Goal: Navigation & Orientation: Understand site structure

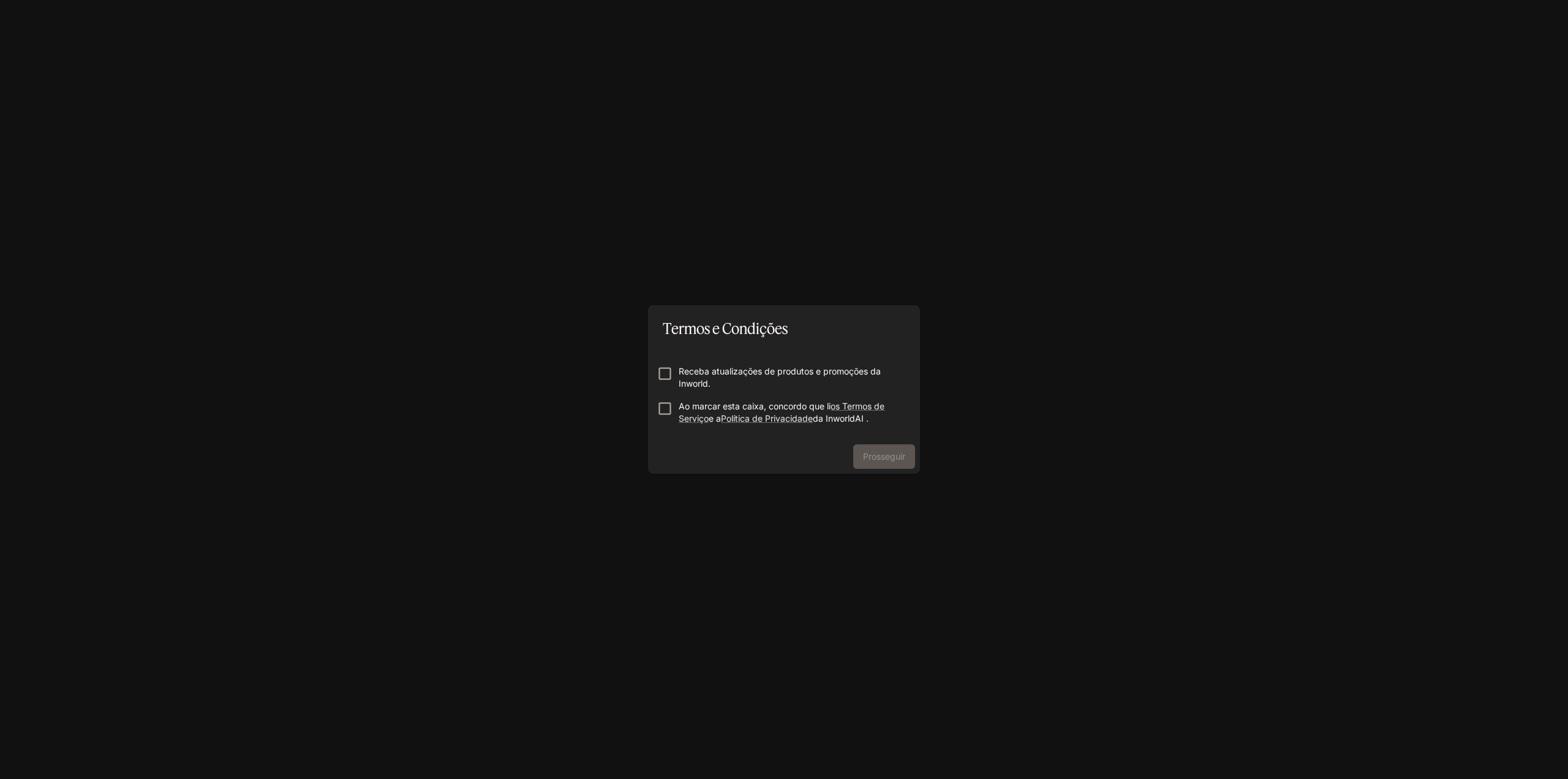
click at [724, 364] on form "Receba atualizações de produtos e promoções da Inworld. Ao marcar esta caixa, c…" at bounding box center [784, 390] width 252 height 98
drag, startPoint x: 720, startPoint y: 374, endPoint x: 722, endPoint y: 390, distance: 16.1
click at [720, 375] on font "Receba atualizações de produtos e promoções da Inworld." at bounding box center [779, 377] width 202 height 23
drag, startPoint x: 725, startPoint y: 407, endPoint x: 809, endPoint y: 439, distance: 89.9
click at [725, 408] on font "Ao marcar esta caixa, concordo que li" at bounding box center [754, 405] width 152 height 10
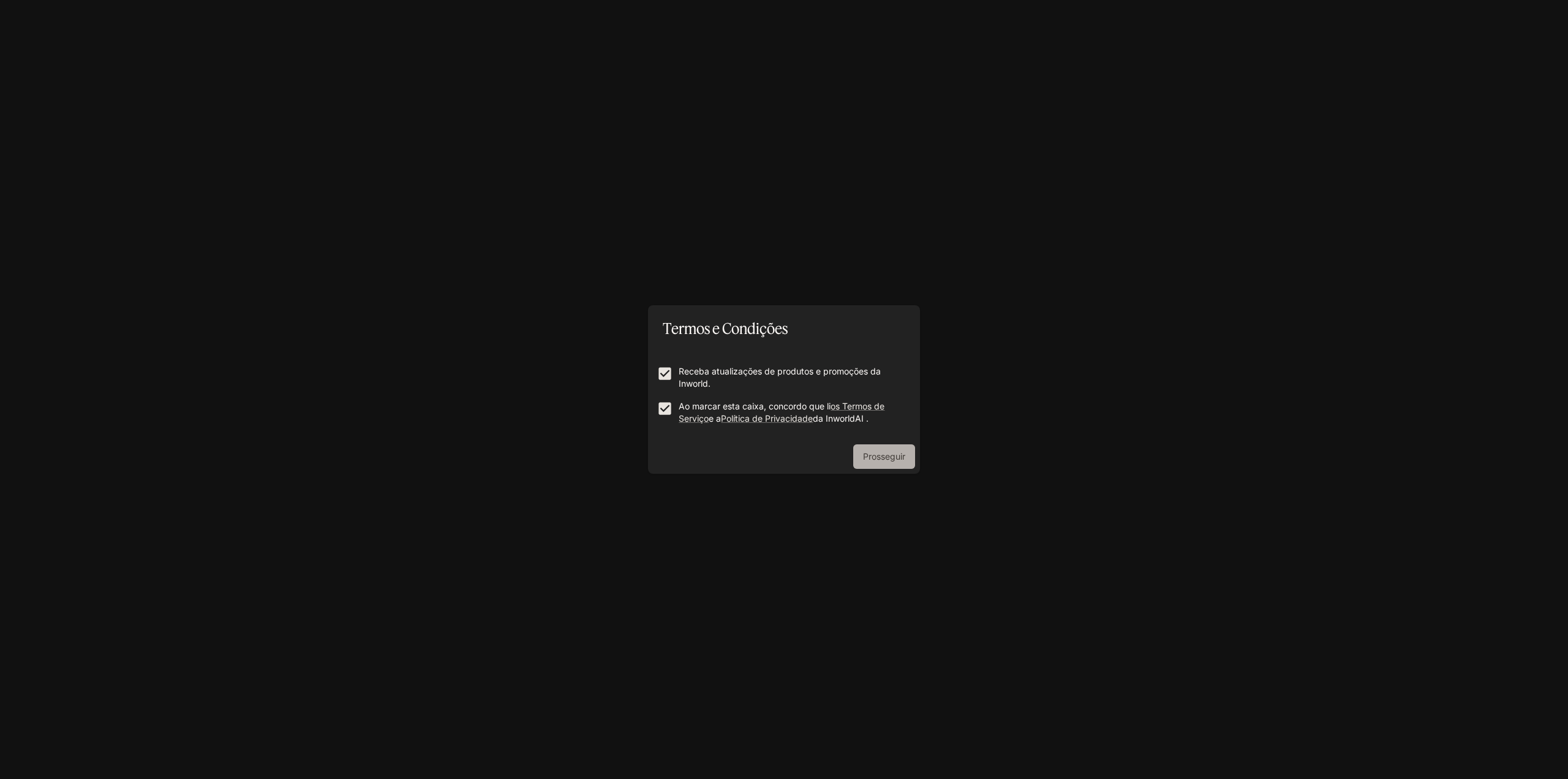
click at [878, 457] on font "Prosseguir" at bounding box center [884, 456] width 42 height 10
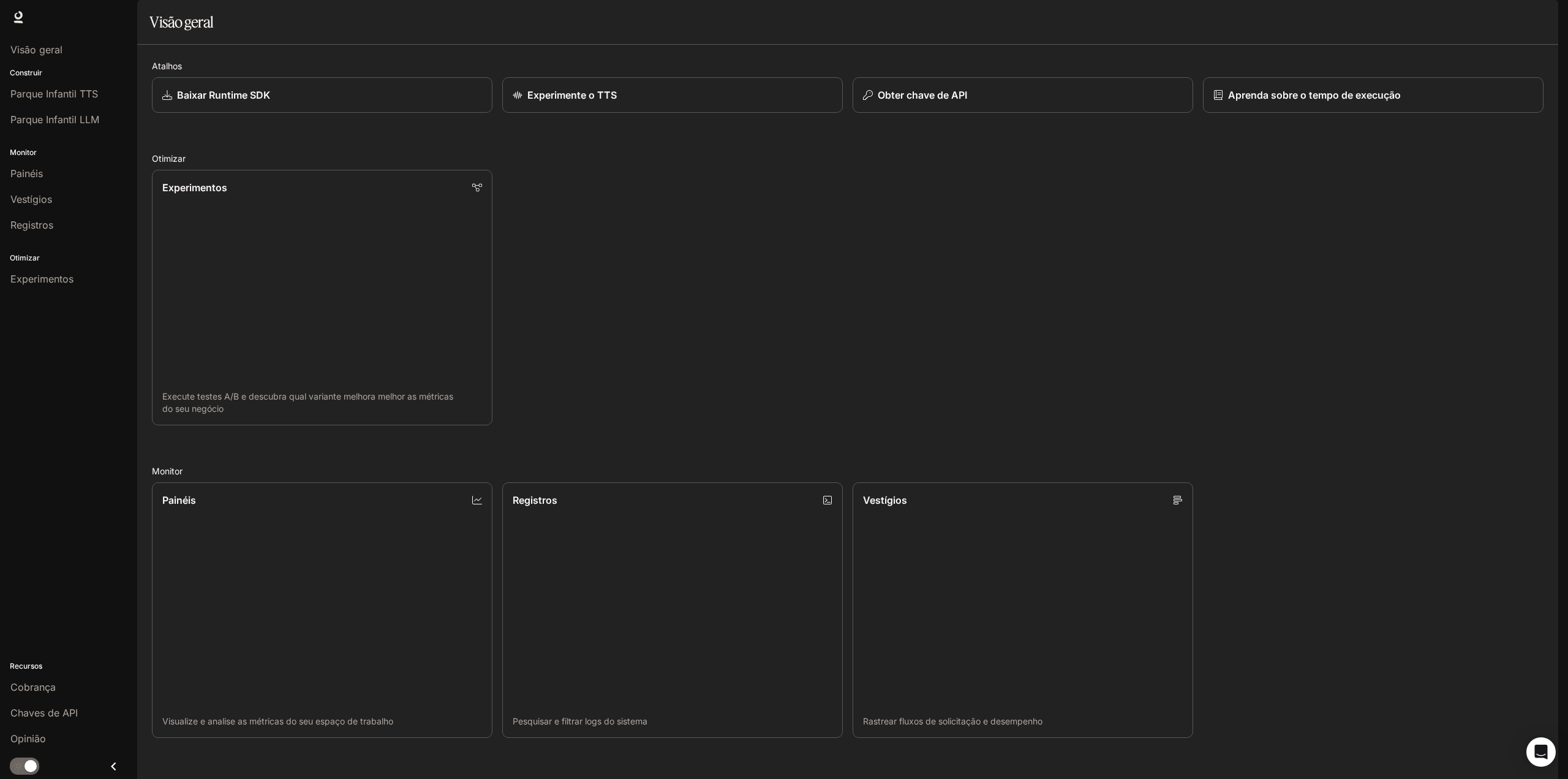
click at [1547, 18] on img "button" at bounding box center [1541, 17] width 17 height 17
click at [1242, 354] on div at bounding box center [784, 390] width 1568 height 779
click at [39, 45] on font "Visão geral" at bounding box center [36, 50] width 52 height 12
click at [1542, 26] on button "button" at bounding box center [1541, 17] width 25 height 25
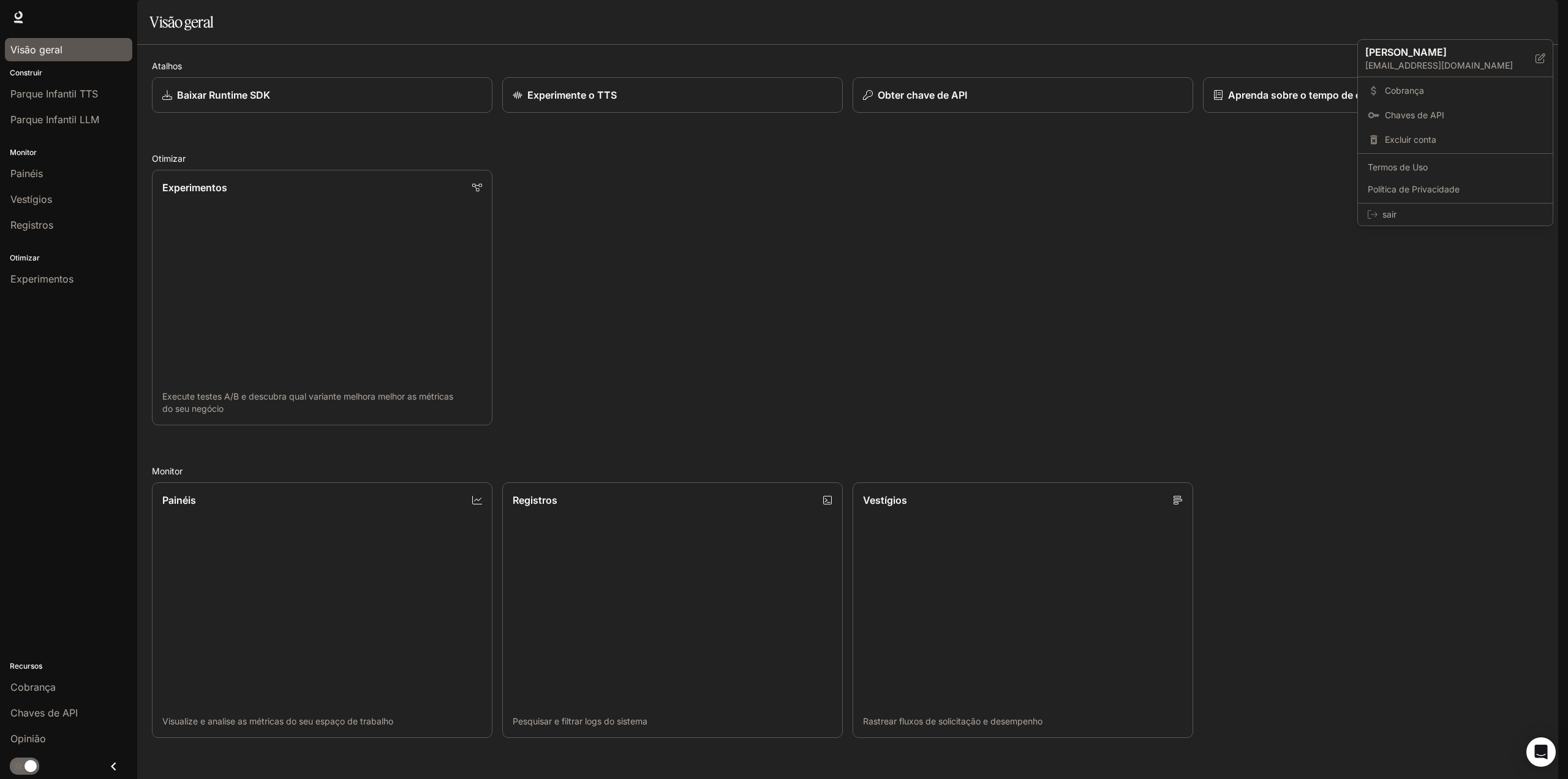
click at [1542, 26] on div at bounding box center [784, 390] width 1568 height 779
